Goal: Task Accomplishment & Management: Use online tool/utility

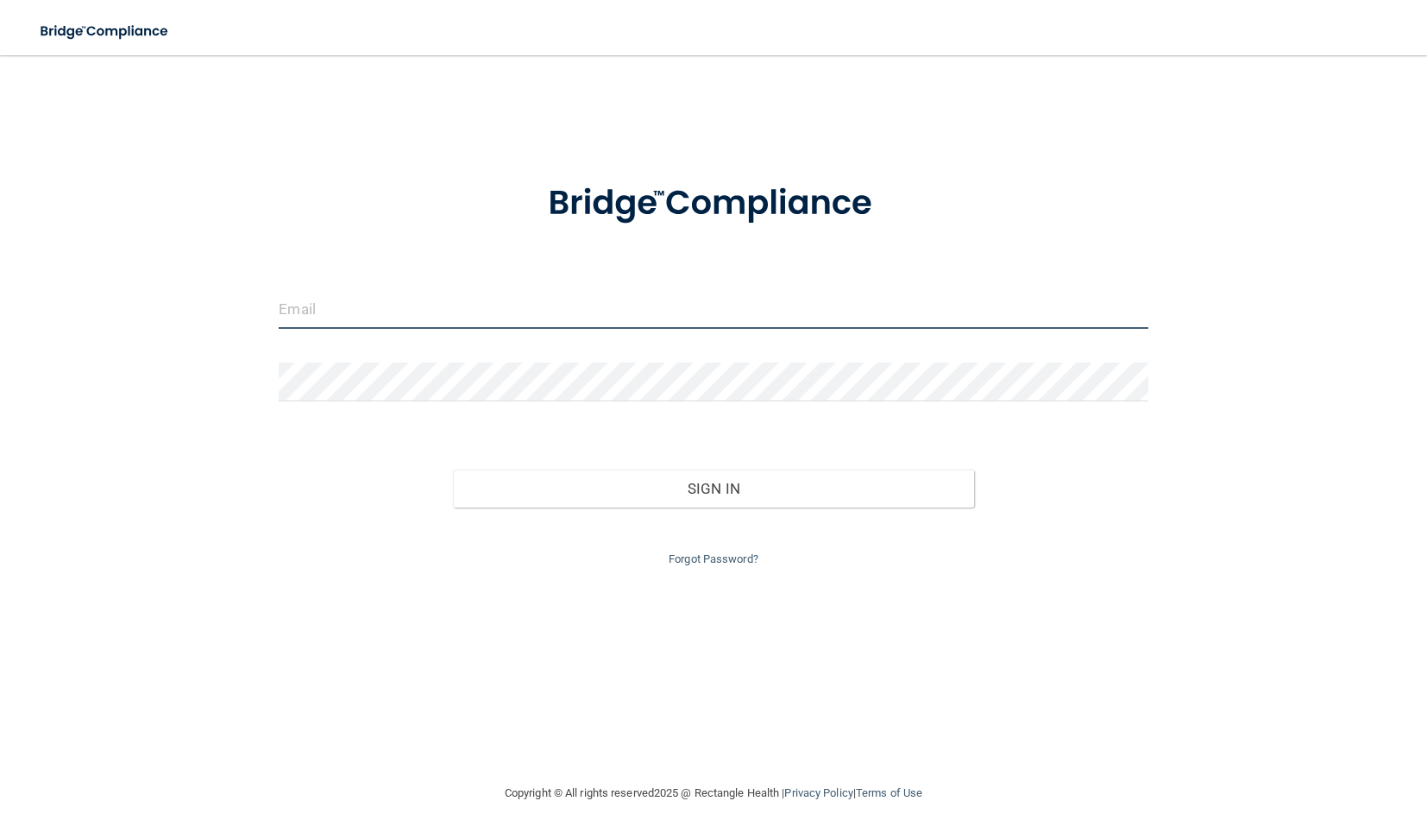
drag, startPoint x: 660, startPoint y: 303, endPoint x: 793, endPoint y: 318, distance: 133.8
click at [661, 303] on input "email" at bounding box center [713, 309] width 869 height 39
type input "[EMAIL_ADDRESS][DOMAIN_NAME]"
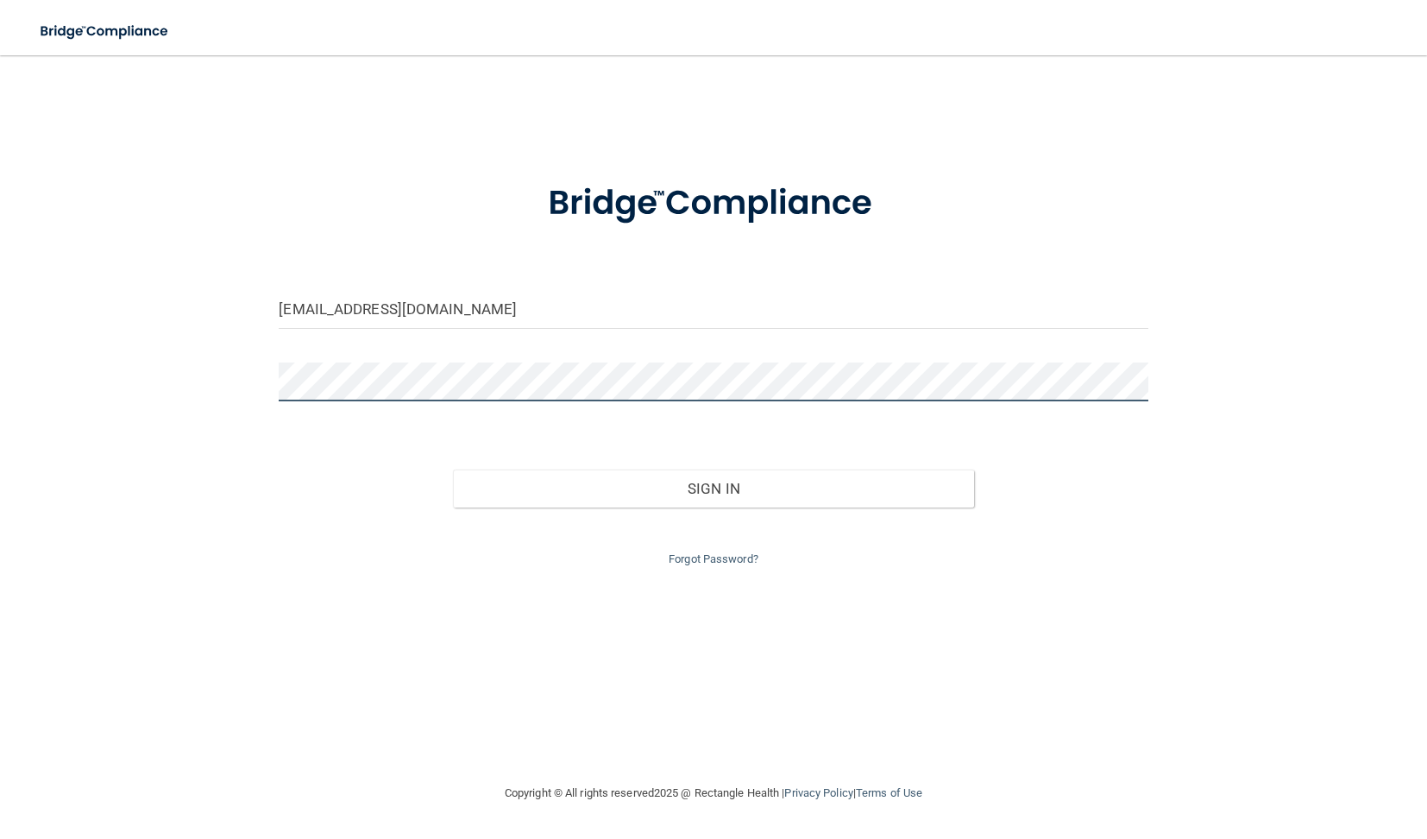
click at [453, 469] on button "Sign In" at bounding box center [713, 488] width 521 height 38
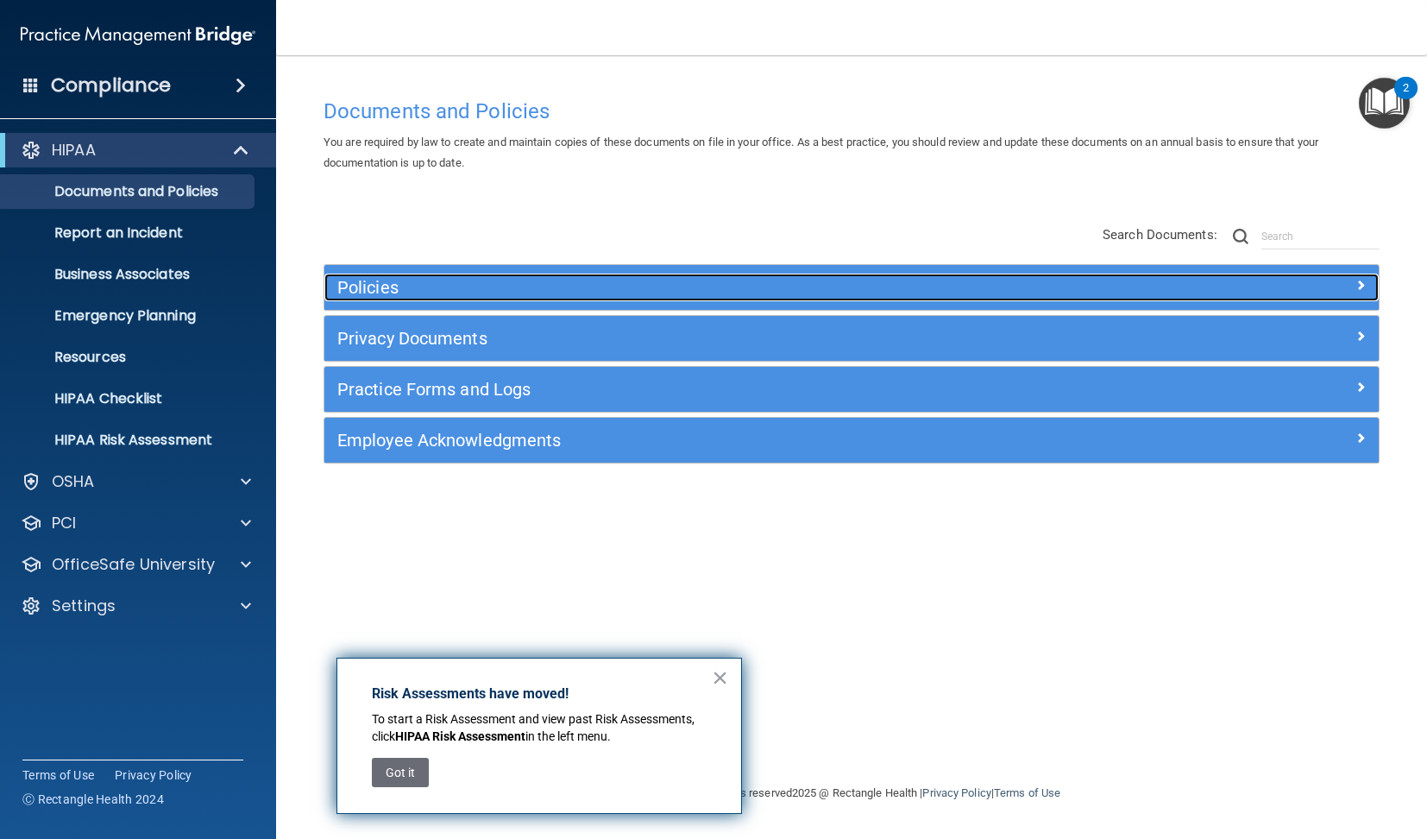
click at [1205, 290] on div at bounding box center [1247, 283] width 264 height 21
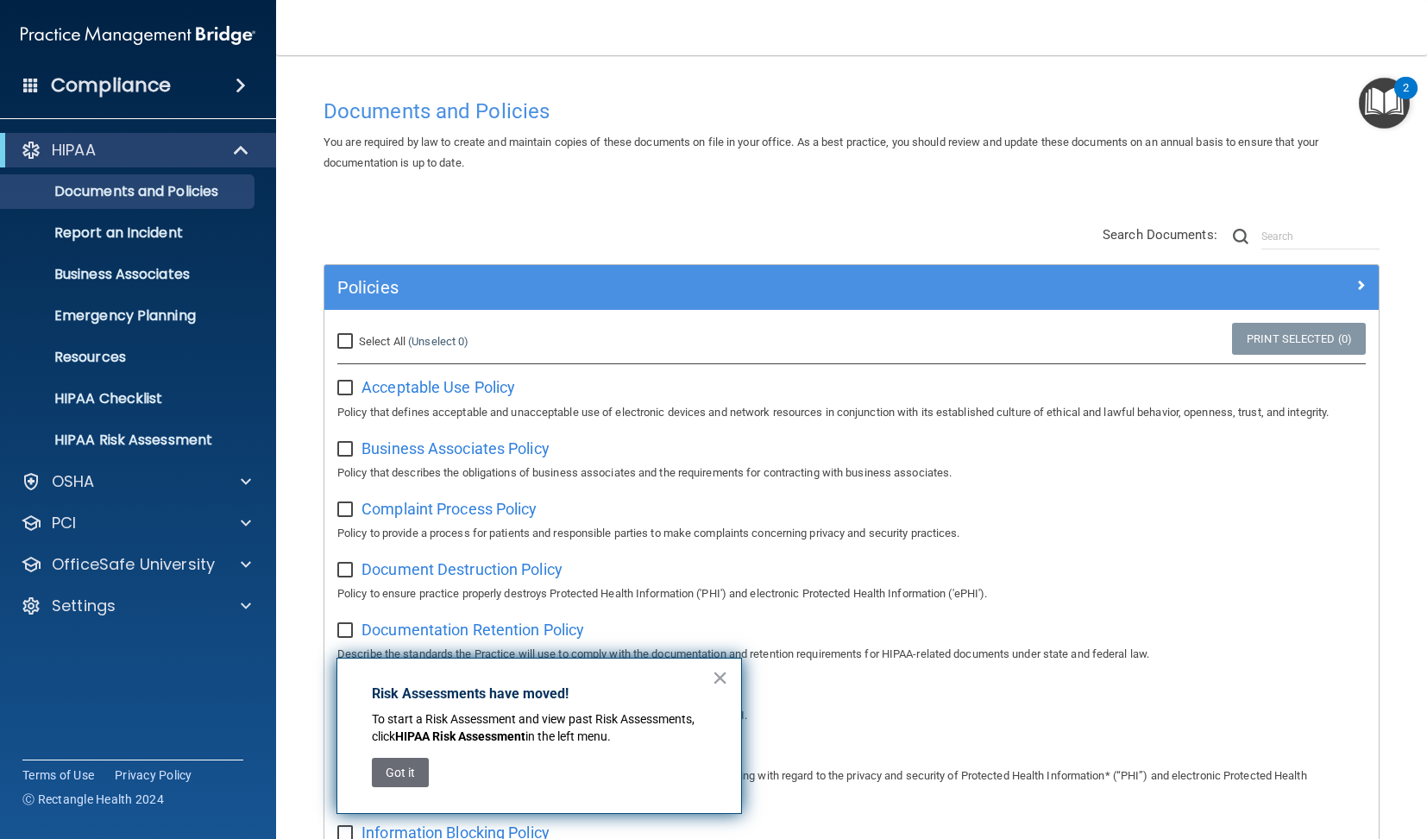
click at [344, 338] on input "Select All (Unselect 0) Unselect All" at bounding box center [347, 342] width 20 height 14
checkbox input "true"
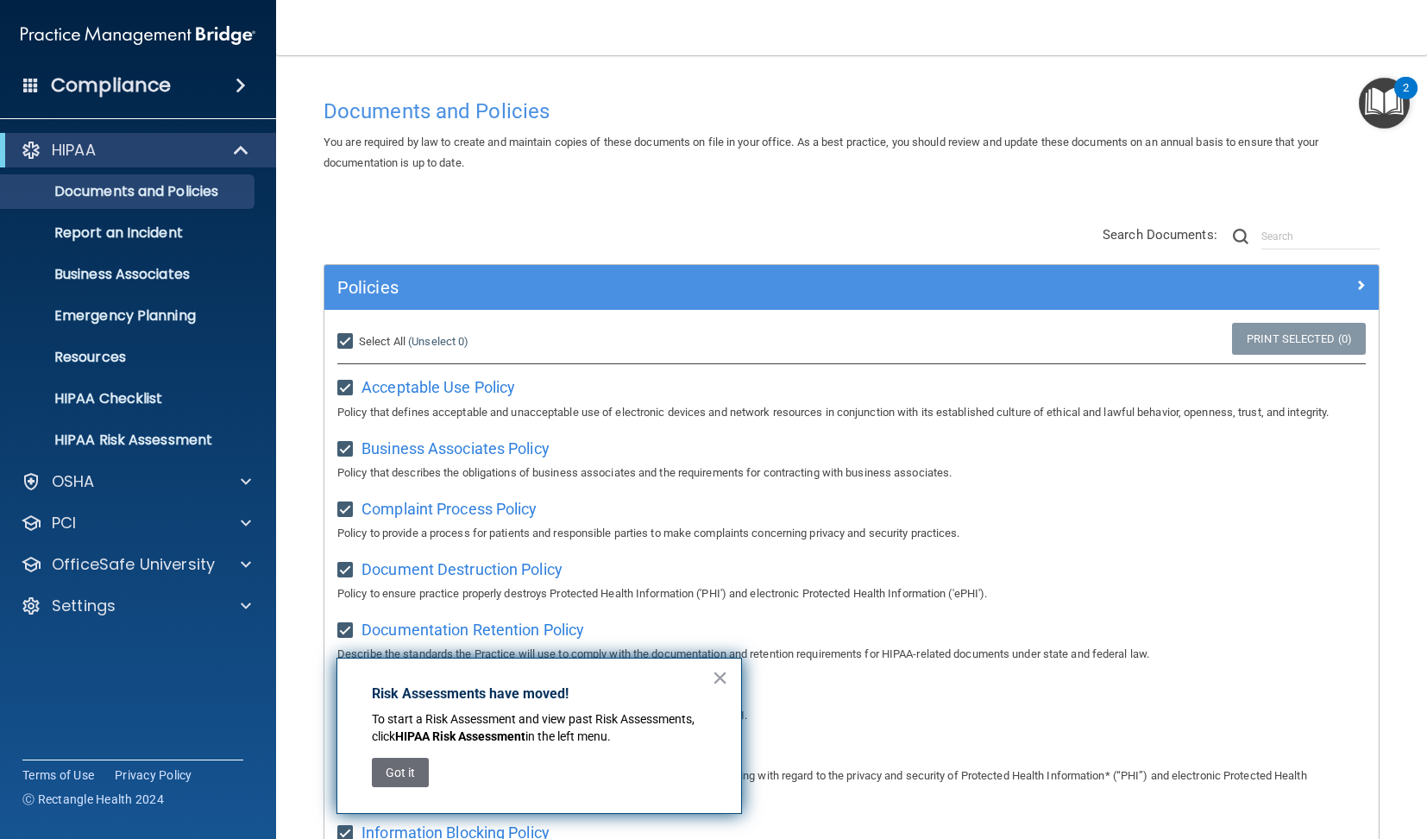
checkbox input "true"
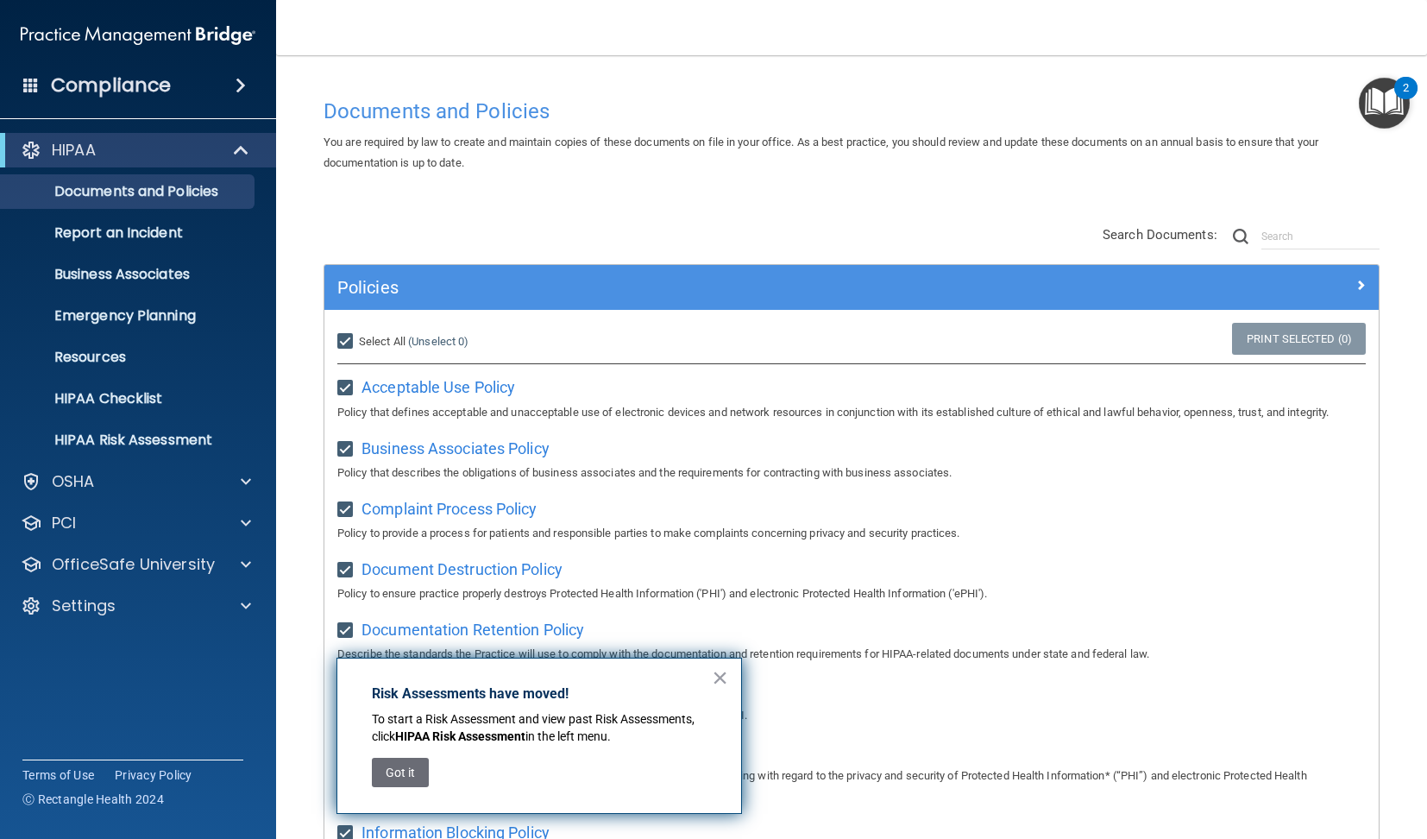
checkbox input "true"
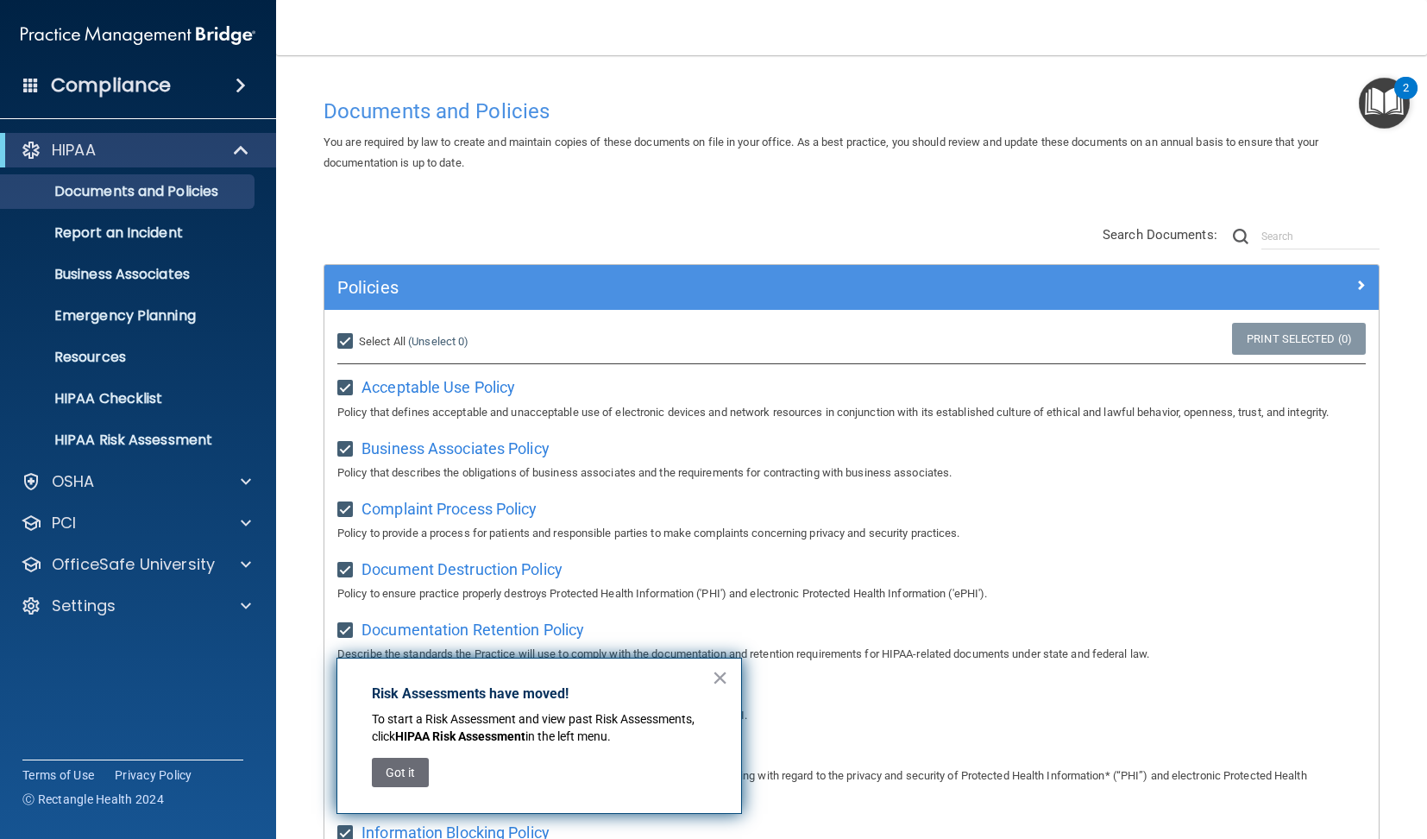
checkbox input "true"
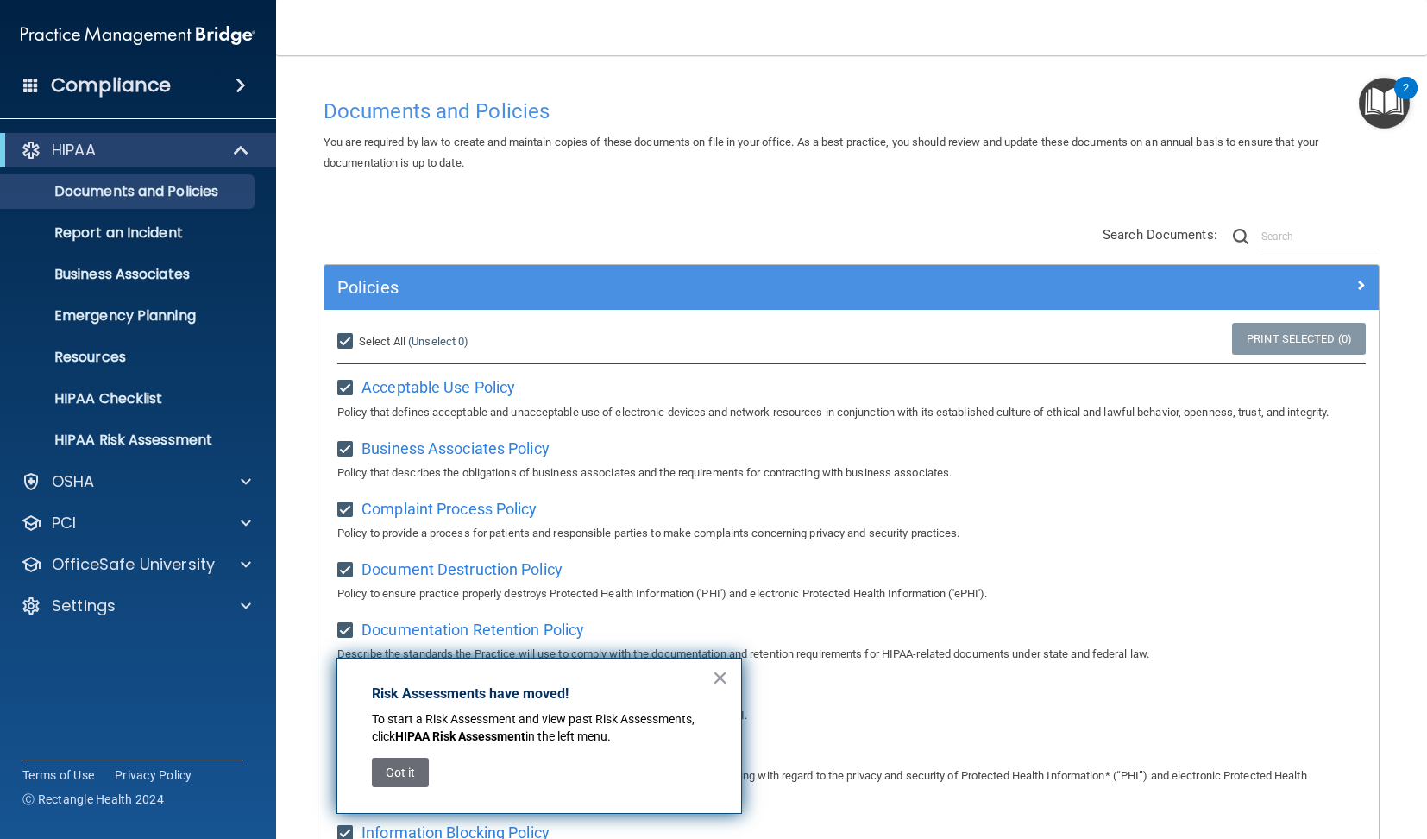
checkbox input "true"
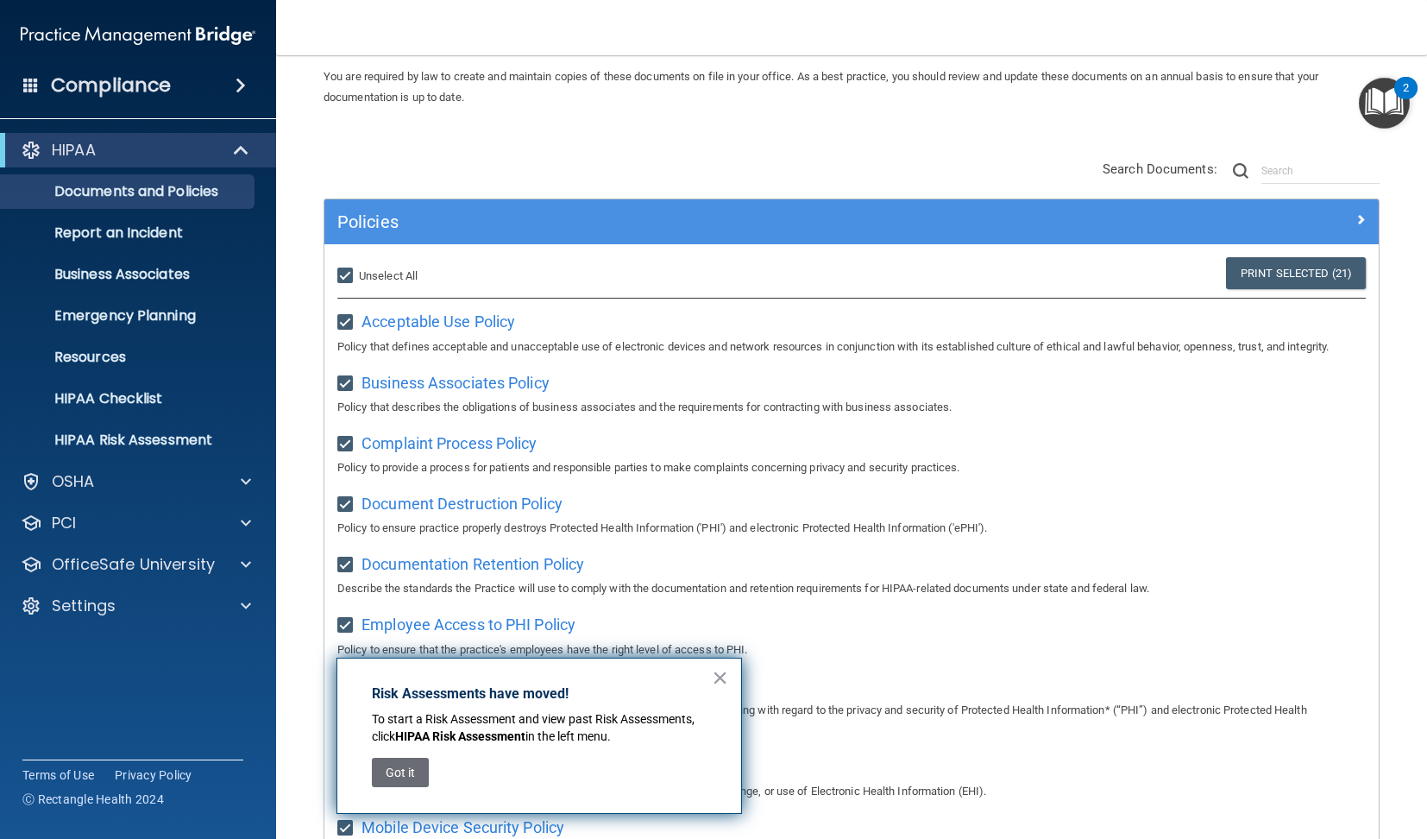
scroll to position [67, 0]
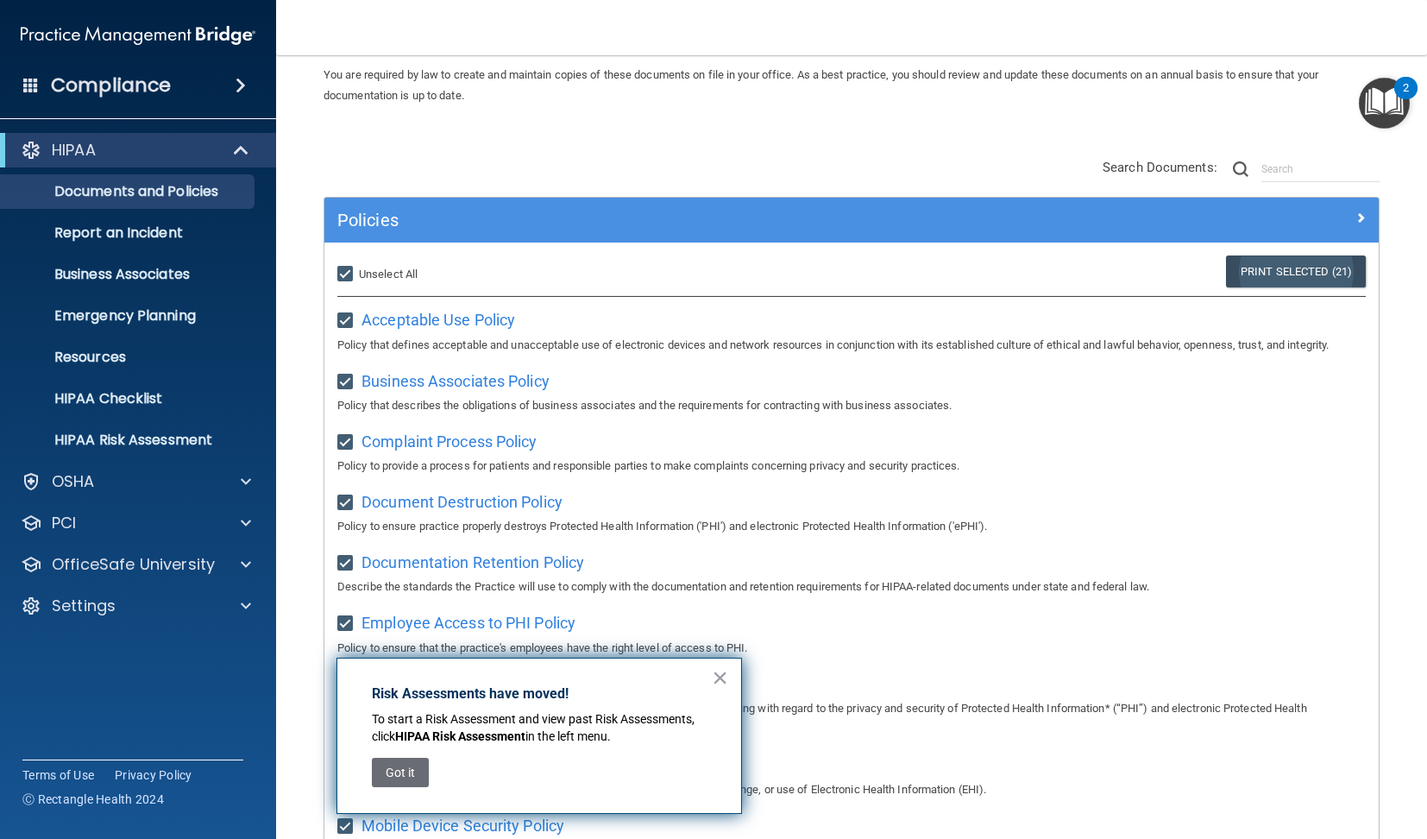
click at [1282, 267] on link "Print Selected (21)" at bounding box center [1296, 271] width 140 height 32
